Goal: Task Accomplishment & Management: Manage account settings

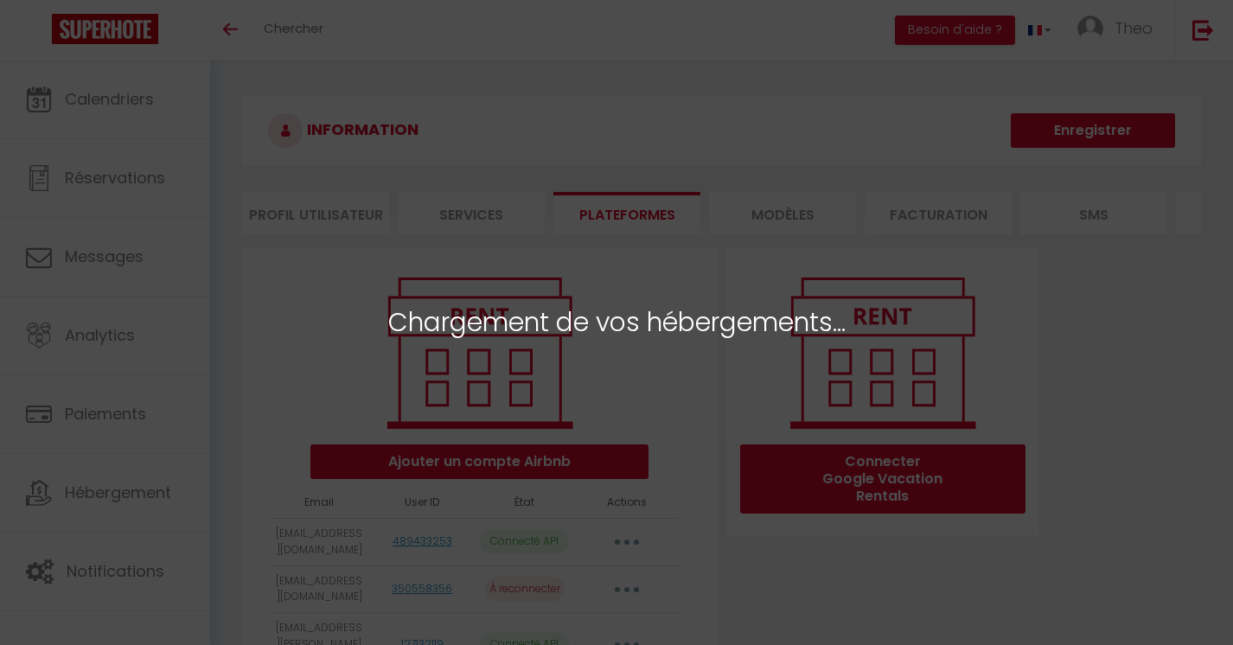
select select "25673"
select select "25674"
select select "25675"
select select "25676"
select select "25677"
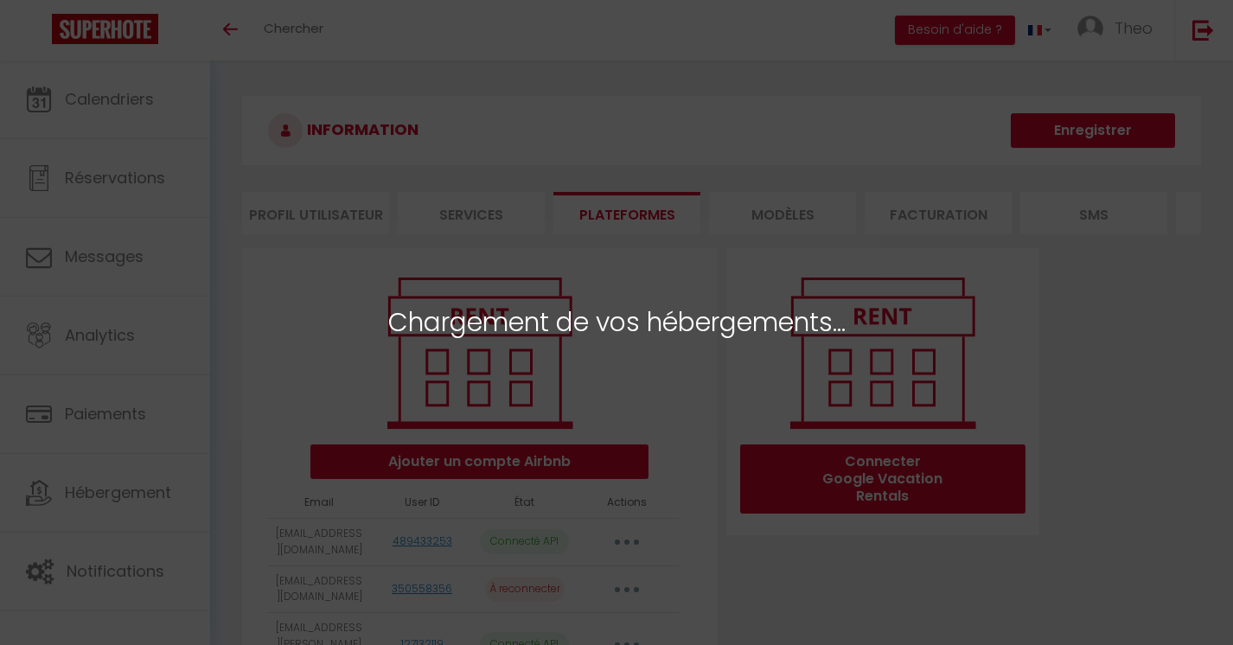
select select "60689"
select select "57584"
select select "60690"
select select "60691"
select select "61950"
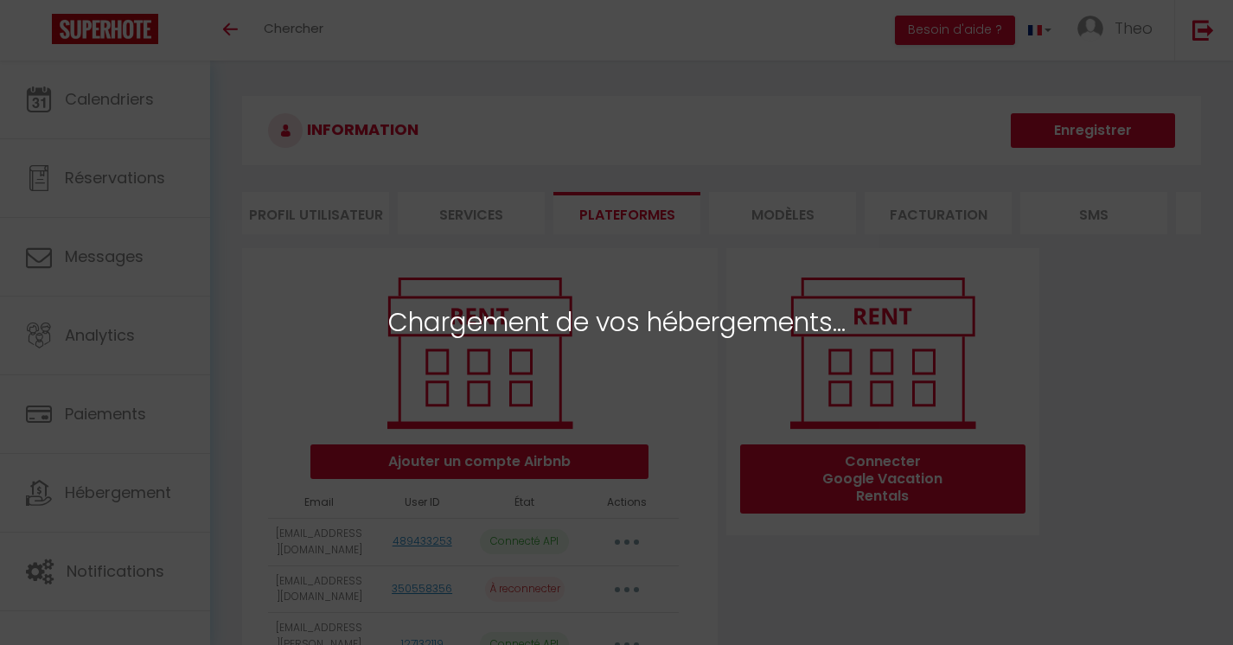
select select "64397"
select select "64645"
select select "67994"
select select "67070"
select select "67995"
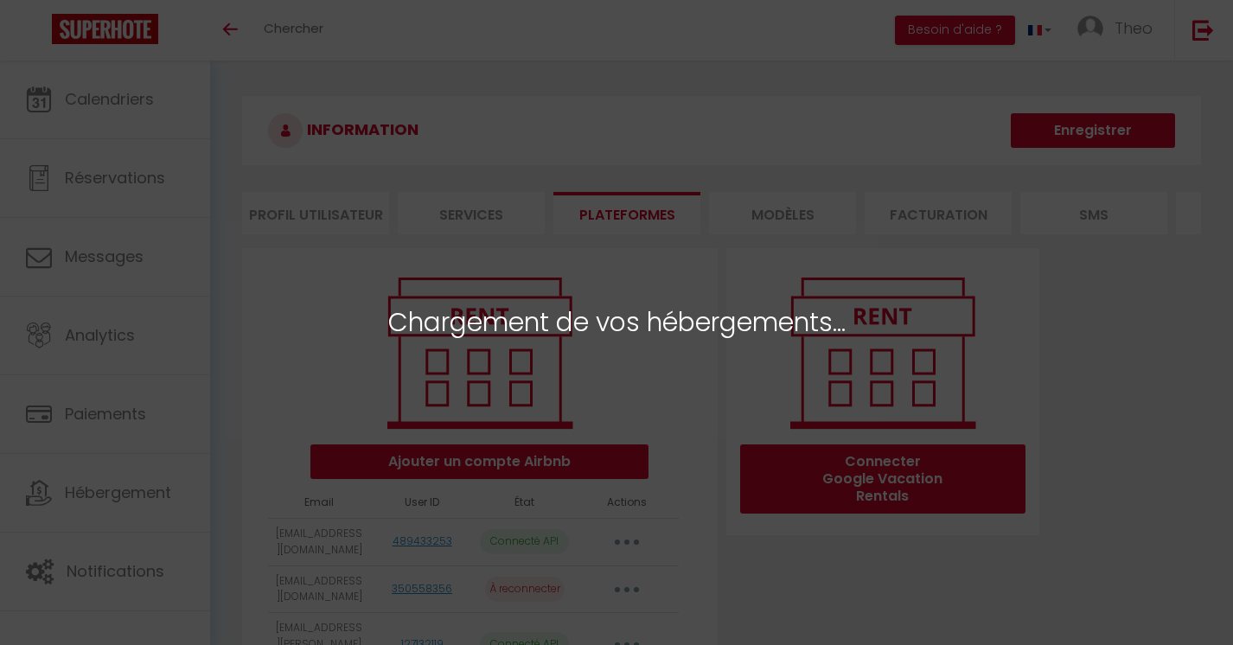
select select "71063"
select select "72088"
select select "74449"
select select "76362"
select select "76363"
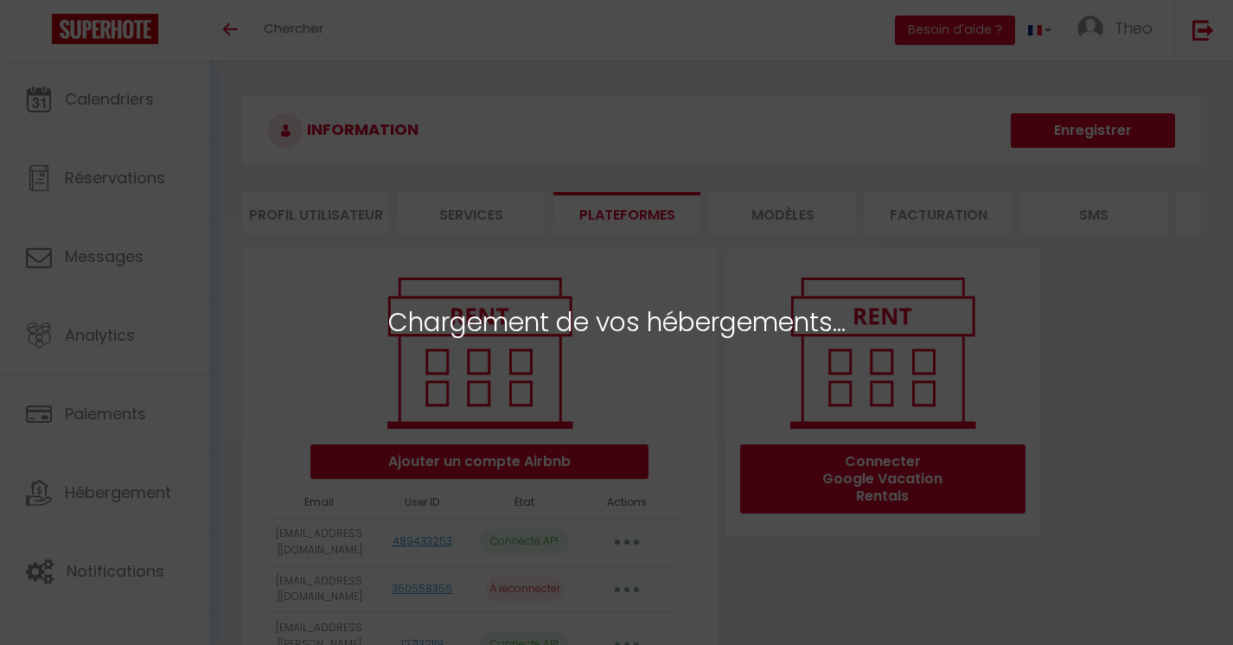
select select "77408"
select select "77409"
select select "58285"
select select "59508"
select select "60600"
